Goal: Browse casually

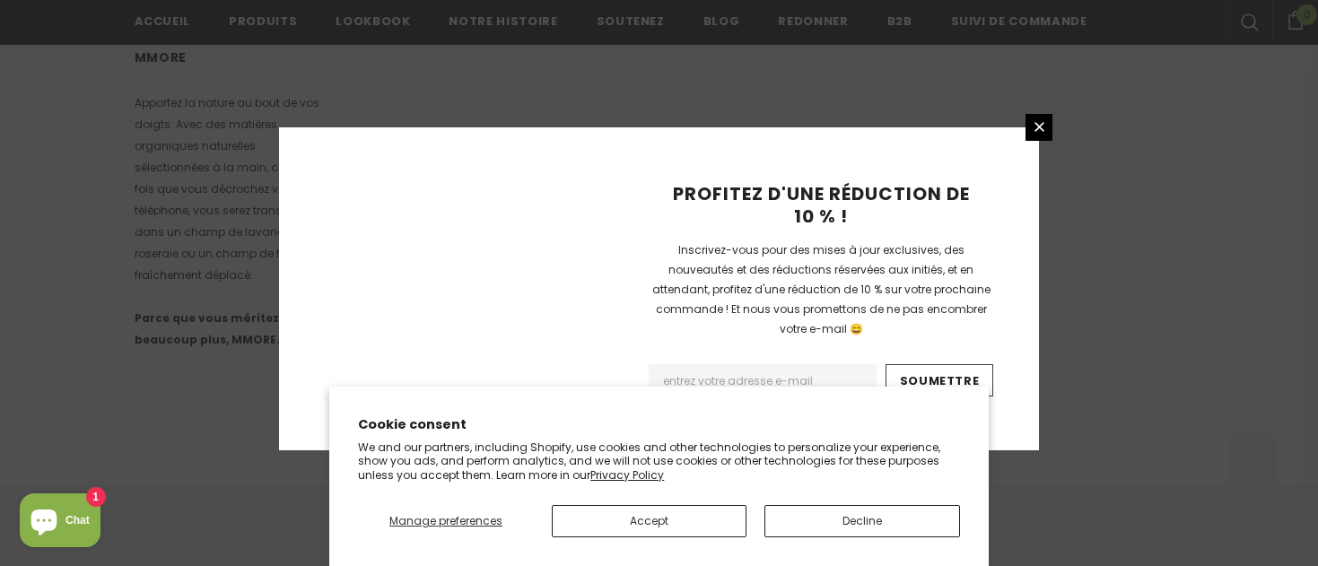
scroll to position [1316, 0]
